Goal: Transaction & Acquisition: Purchase product/service

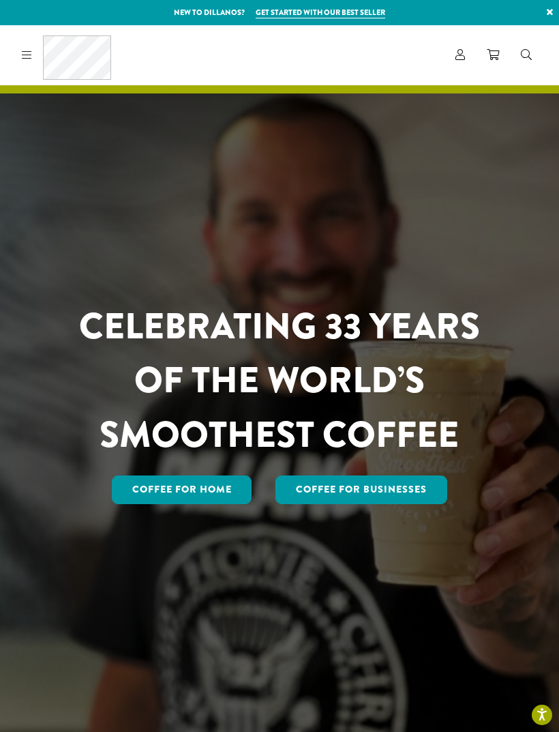
click at [456, 53] on icon at bounding box center [461, 54] width 10 height 11
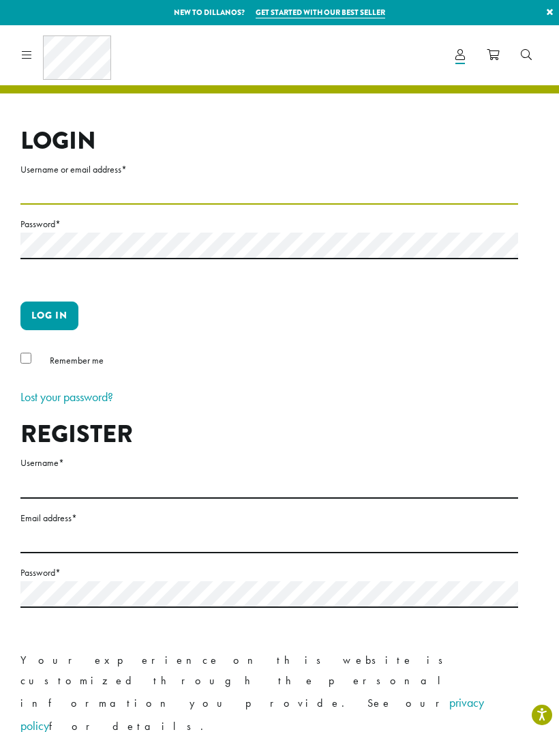
type input "**********"
click at [49, 315] on button "Log in" at bounding box center [49, 315] width 58 height 29
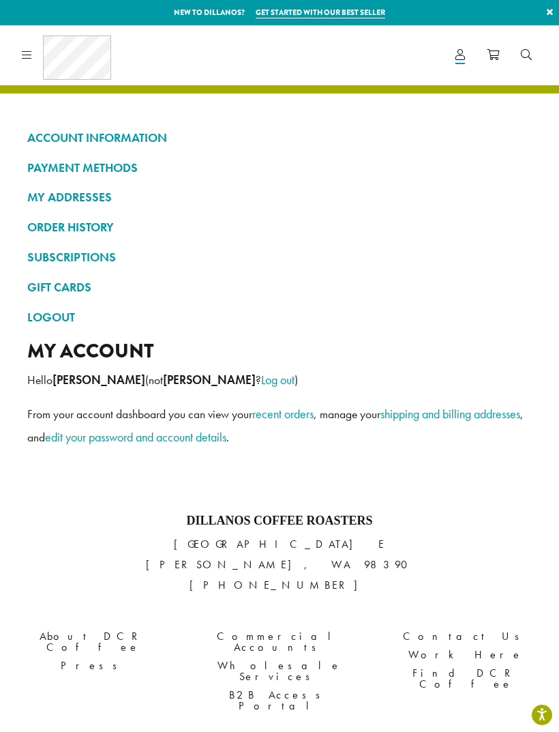
click at [85, 220] on link "ORDER HISTORY" at bounding box center [279, 227] width 505 height 23
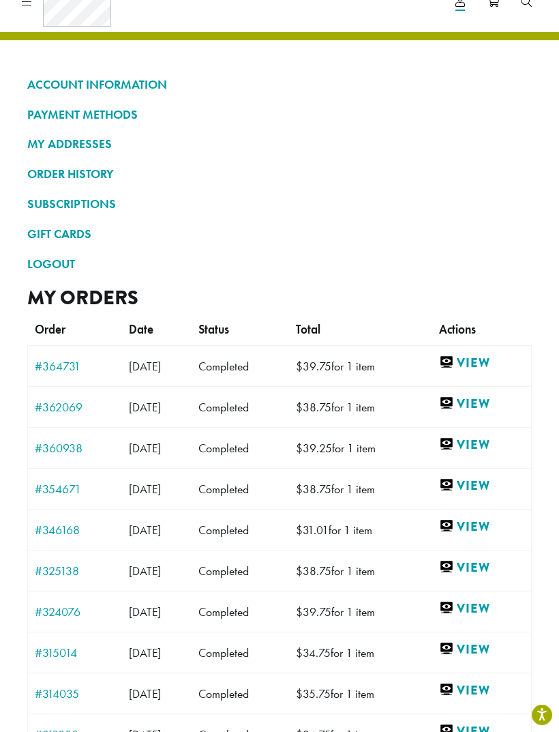
scroll to position [54, 0]
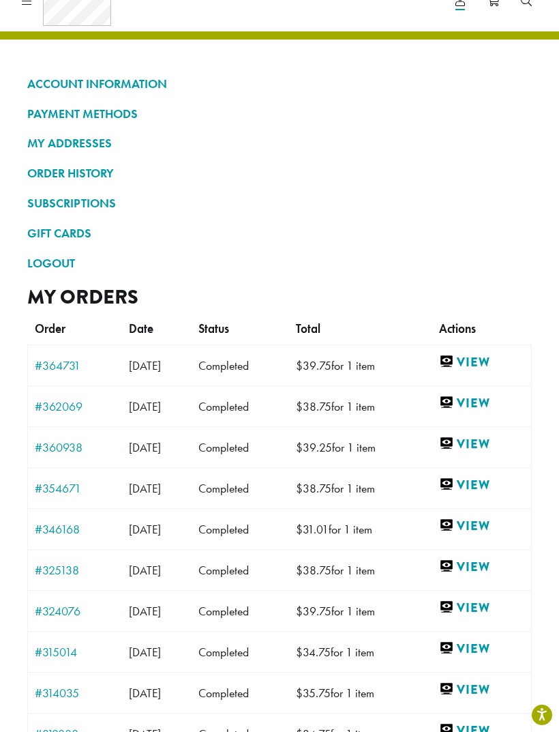
click at [497, 353] on link "View" at bounding box center [481, 361] width 85 height 17
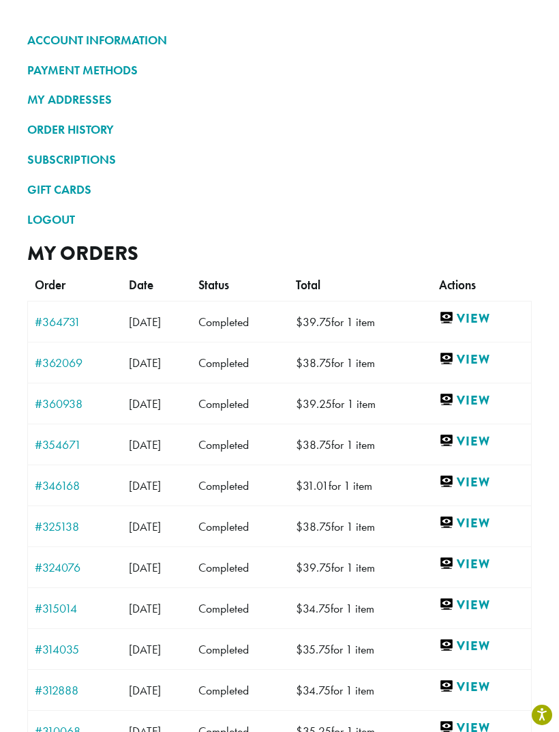
click at [493, 351] on link "View" at bounding box center [481, 359] width 85 height 17
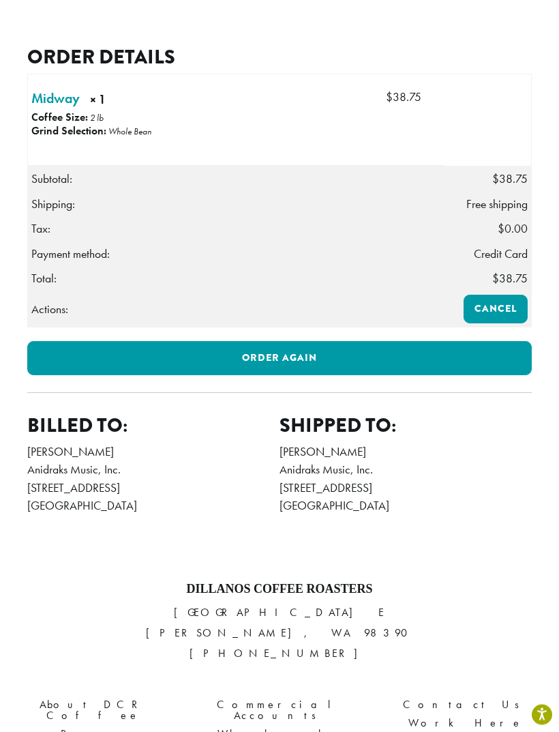
scroll to position [525, 0]
click at [260, 353] on link "Order again" at bounding box center [279, 358] width 505 height 34
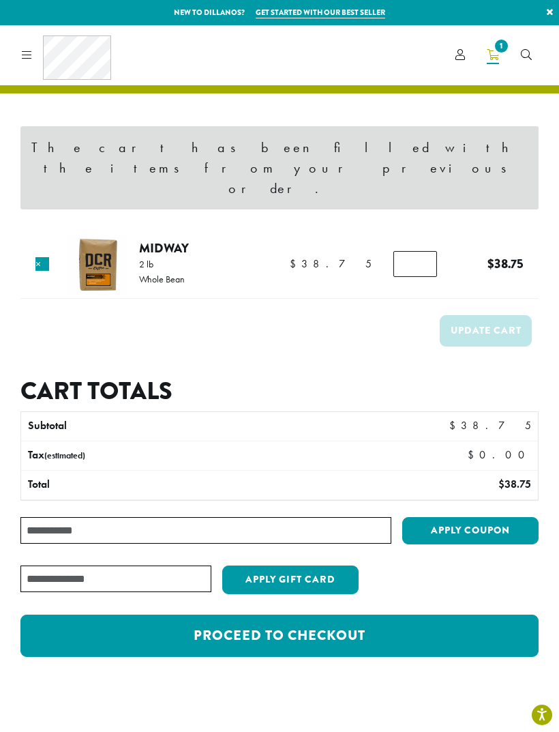
click at [336, 615] on link "Proceed to checkout" at bounding box center [279, 636] width 518 height 42
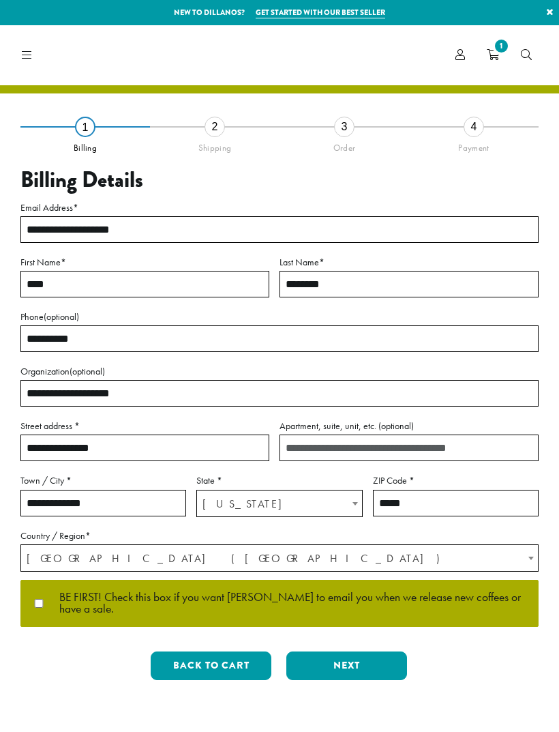
select select "**"
click at [351, 655] on button "Next" at bounding box center [346, 665] width 121 height 29
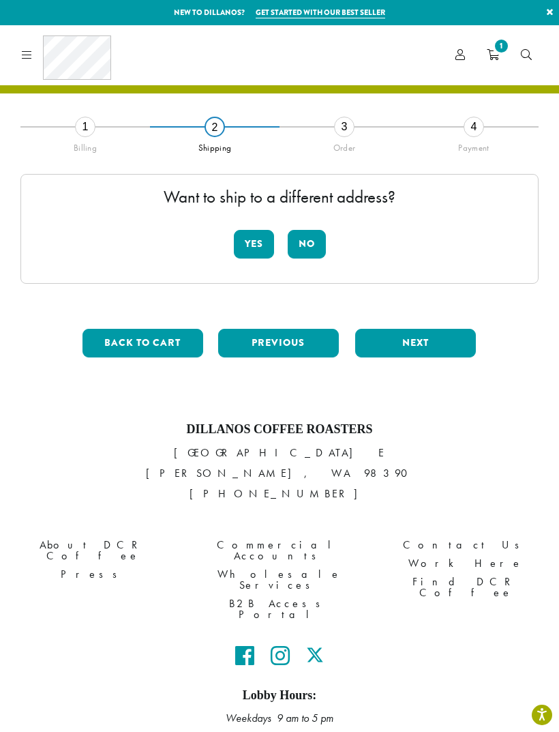
click at [310, 242] on button "No" at bounding box center [307, 244] width 38 height 29
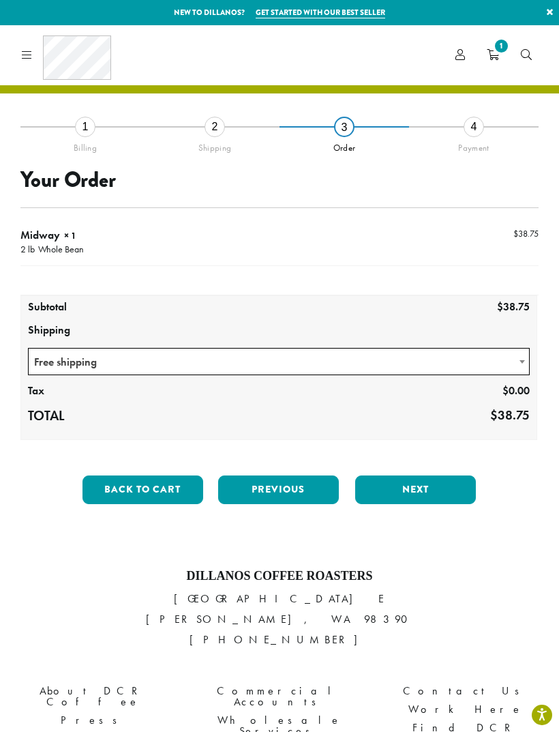
click at [420, 483] on button "Next" at bounding box center [415, 489] width 121 height 29
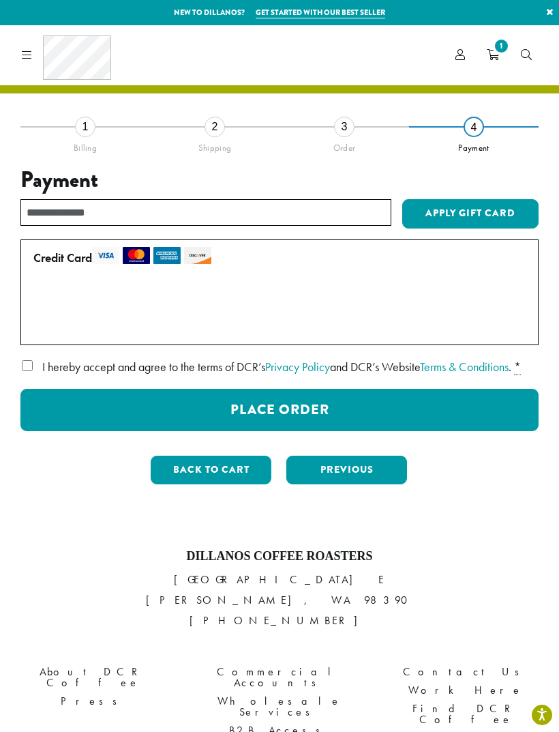
click at [313, 426] on button "Place Order" at bounding box center [279, 410] width 518 height 42
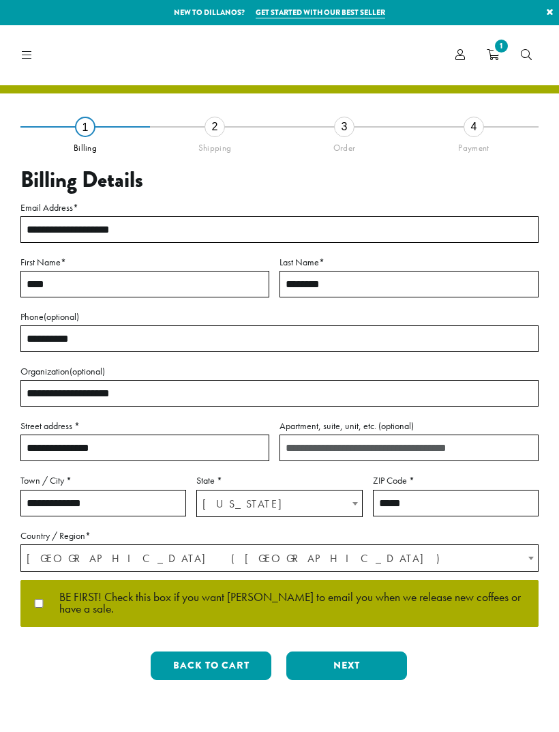
select select "**"
click at [358, 655] on button "Next" at bounding box center [346, 665] width 121 height 29
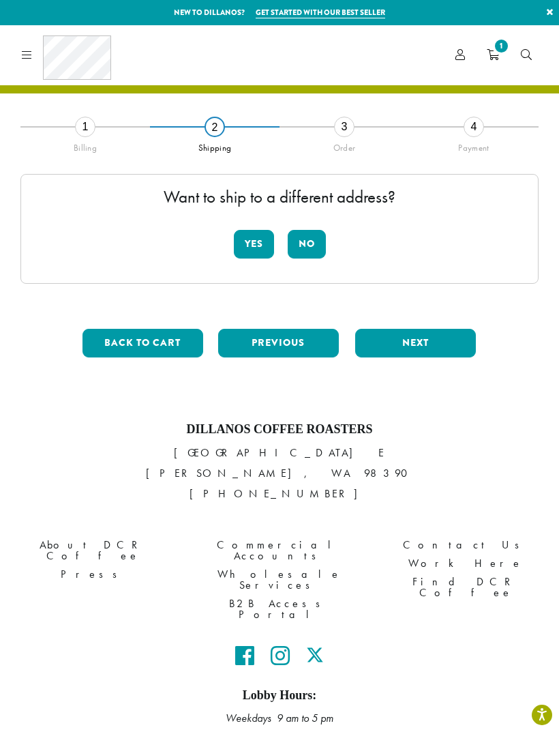
click at [306, 253] on button "No" at bounding box center [307, 244] width 38 height 29
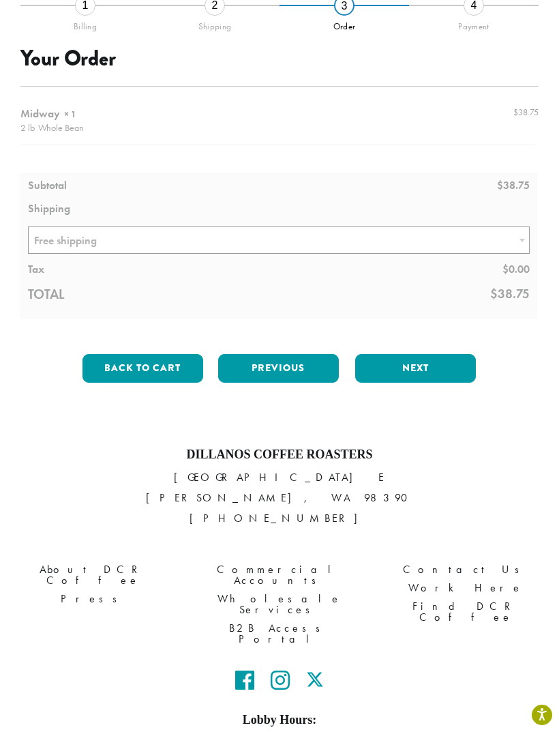
scroll to position [134, 0]
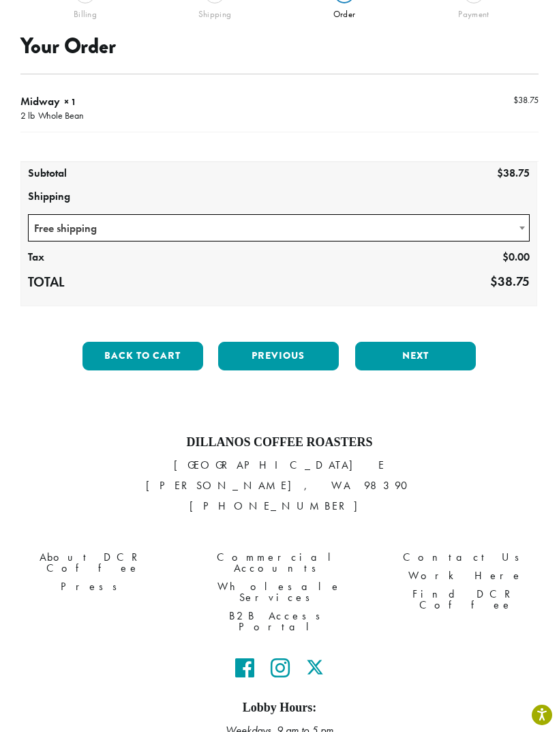
click at [420, 342] on button "Next" at bounding box center [415, 356] width 121 height 29
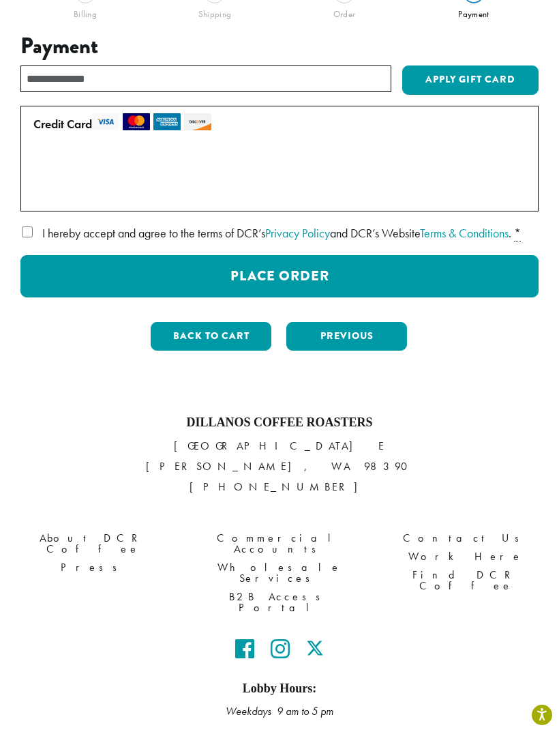
click at [319, 293] on button "Place Order" at bounding box center [279, 276] width 518 height 42
